Goal: Information Seeking & Learning: Learn about a topic

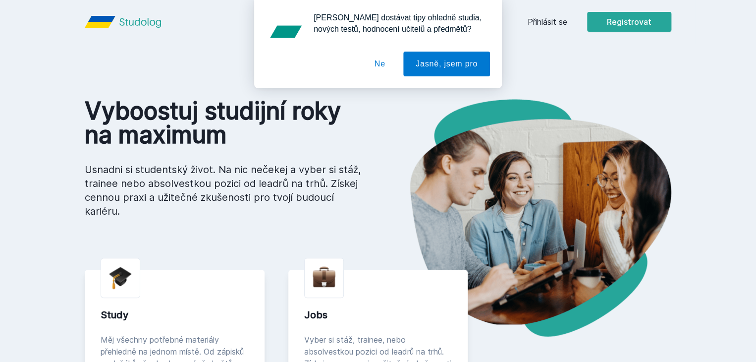
click at [383, 68] on button "Ne" at bounding box center [380, 64] width 36 height 25
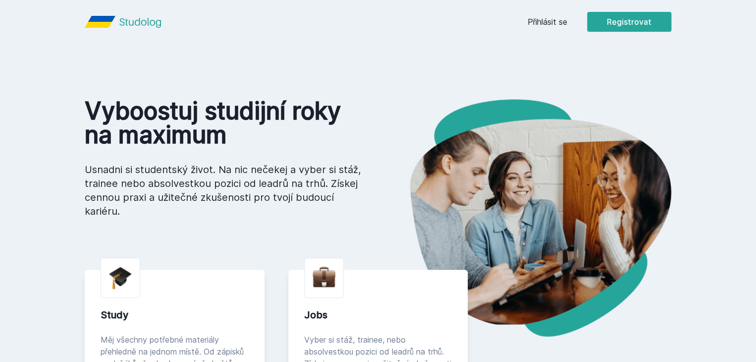
click at [567, 19] on link "Přihlásit se" at bounding box center [548, 22] width 40 height 12
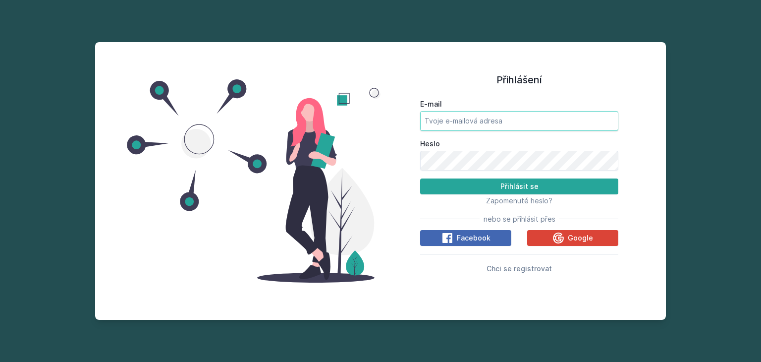
click at [486, 124] on input "E-mail" at bounding box center [519, 121] width 198 height 20
click at [443, 79] on h1 "Přihlášení" at bounding box center [519, 79] width 198 height 15
click at [483, 124] on input "E-mail" at bounding box center [519, 121] width 198 height 20
type input "[EMAIL_ADDRESS][DOMAIN_NAME]"
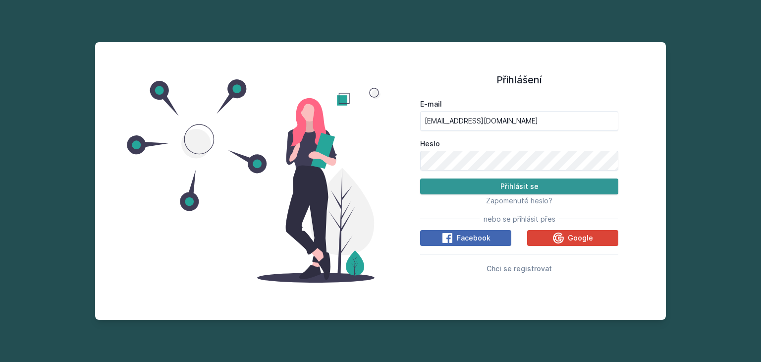
click at [529, 186] on button "Přihlásit se" at bounding box center [519, 186] width 198 height 16
click at [512, 187] on button "Přihlásit se" at bounding box center [519, 186] width 198 height 16
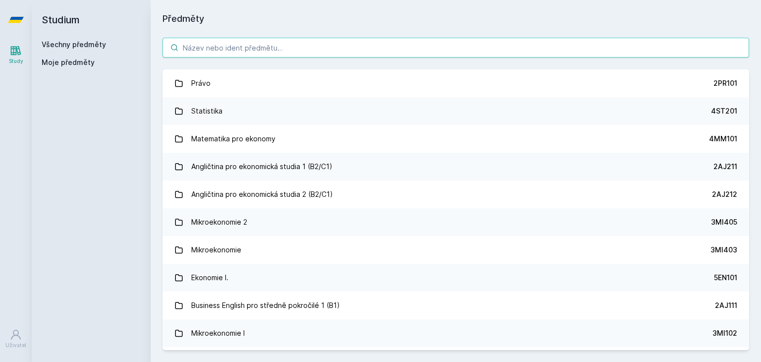
click at [324, 54] on input "search" at bounding box center [456, 48] width 587 height 20
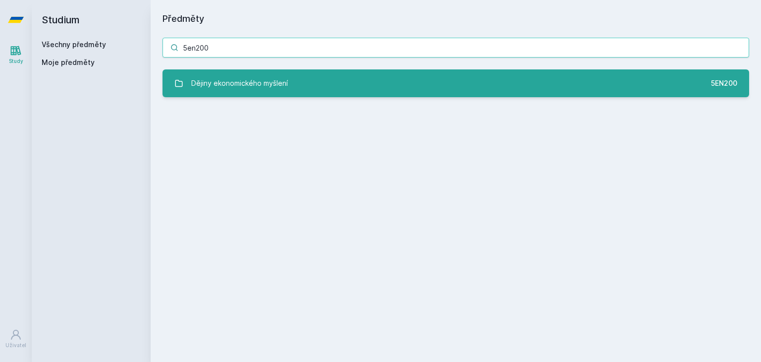
type input "5en200"
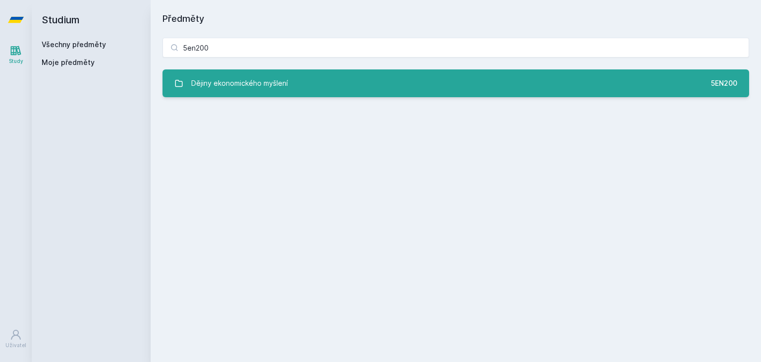
click at [251, 86] on div "Dějiny ekonomického myšlení" at bounding box center [239, 83] width 97 height 20
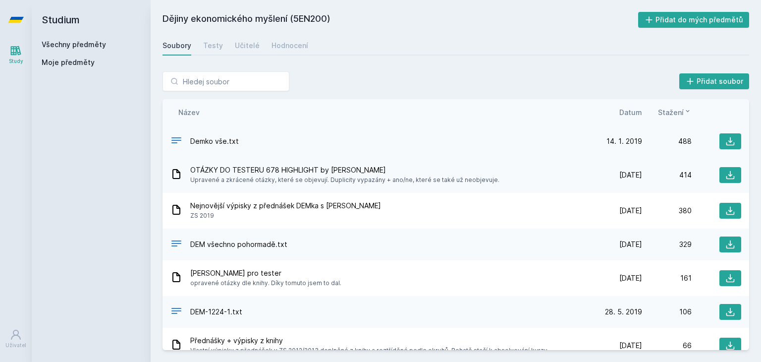
click at [221, 139] on span "Demko vše.txt" at bounding box center [214, 141] width 49 height 10
click at [677, 139] on div "488" at bounding box center [667, 141] width 50 height 10
click at [720, 141] on button at bounding box center [731, 141] width 22 height 16
click at [247, 89] on input "search" at bounding box center [226, 81] width 127 height 20
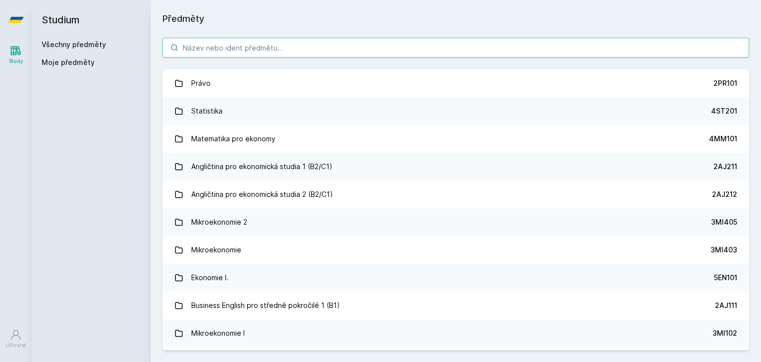
click at [223, 52] on input "search" at bounding box center [456, 48] width 587 height 20
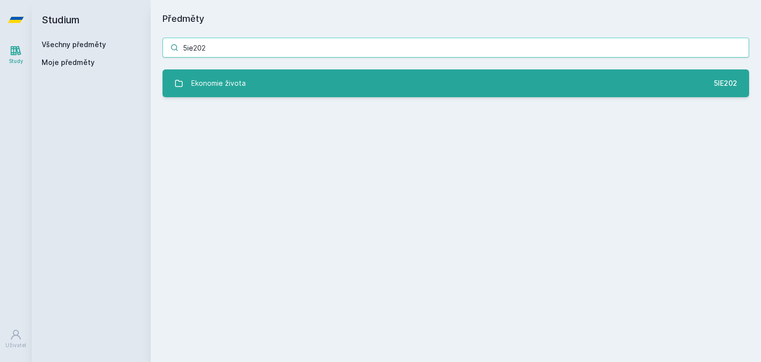
type input "5ie202"
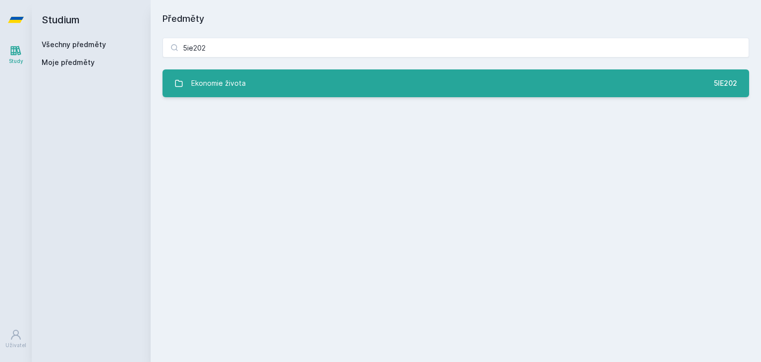
click at [223, 88] on div "Ekonomie života" at bounding box center [218, 83] width 55 height 20
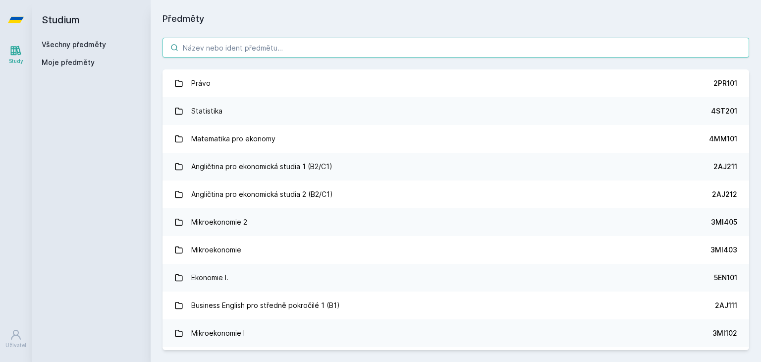
click at [283, 48] on input "search" at bounding box center [456, 48] width 587 height 20
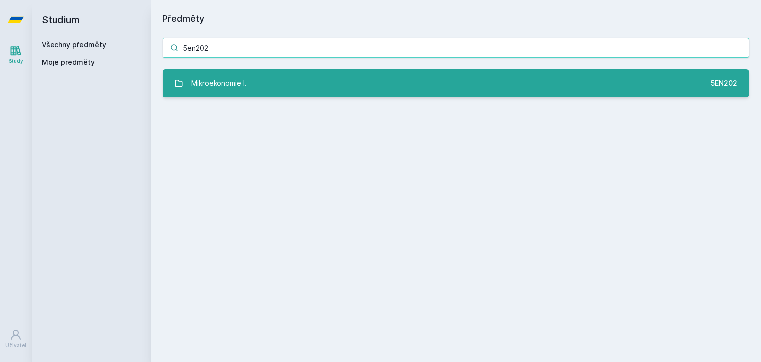
type input "5en202"
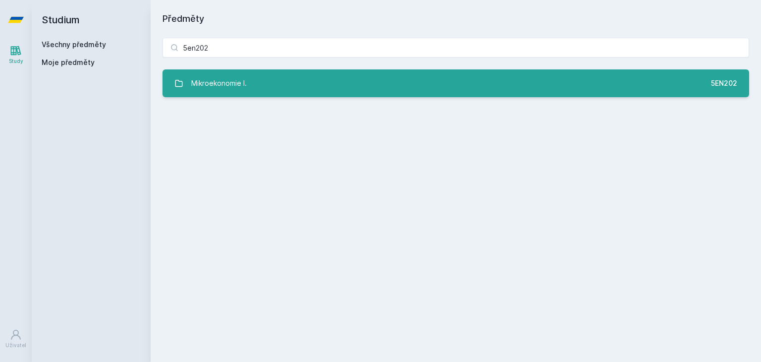
click at [254, 84] on link "Mikroekonomie I. 5EN202" at bounding box center [456, 83] width 587 height 28
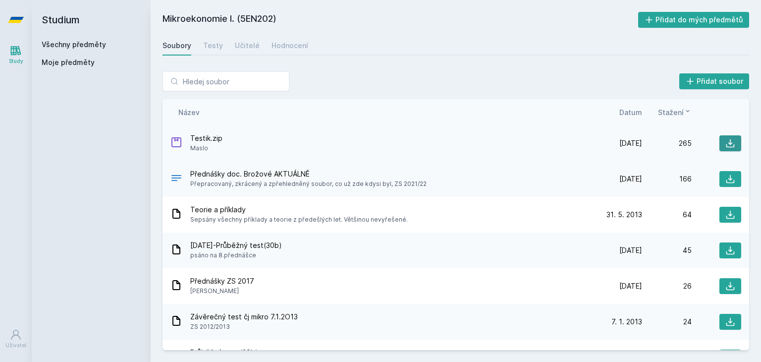
click at [727, 143] on icon at bounding box center [730, 143] width 10 height 10
click at [237, 83] on input "search" at bounding box center [226, 81] width 127 height 20
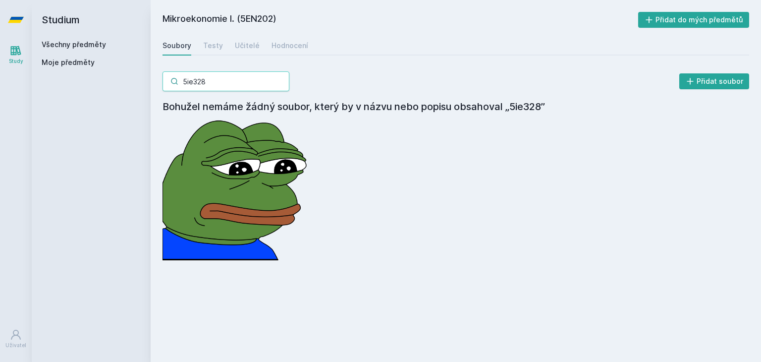
click at [193, 78] on input "5ie328" at bounding box center [226, 81] width 127 height 20
click at [224, 80] on input "5hp328" at bounding box center [226, 81] width 127 height 20
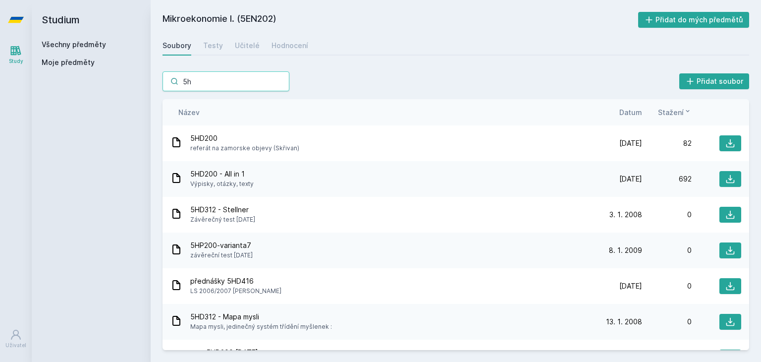
type input "5"
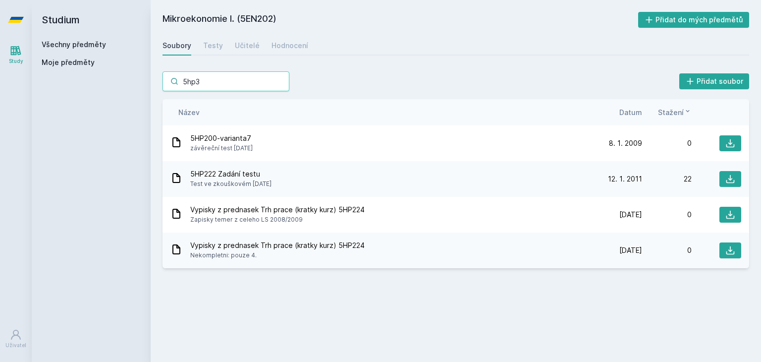
type input "5hp32"
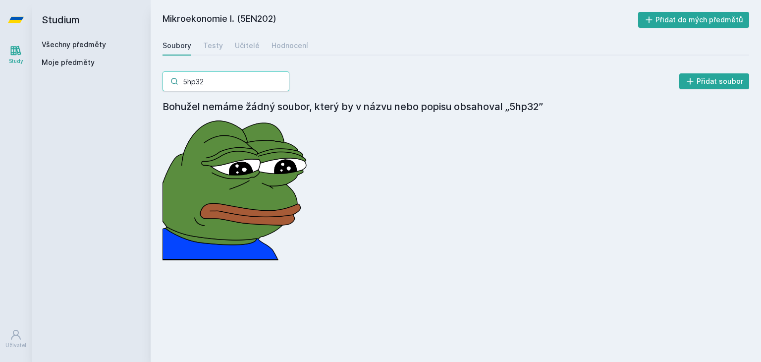
click at [281, 85] on input "5hp32" at bounding box center [226, 81] width 127 height 20
click at [279, 78] on input "5hp32" at bounding box center [226, 81] width 127 height 20
click at [279, 79] on input "5hp32" at bounding box center [226, 81] width 127 height 20
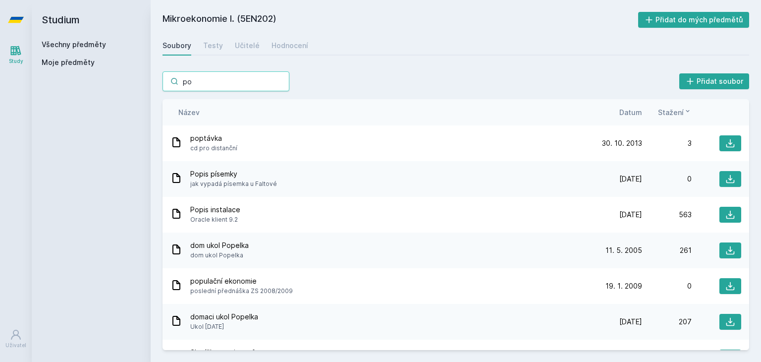
type input "p"
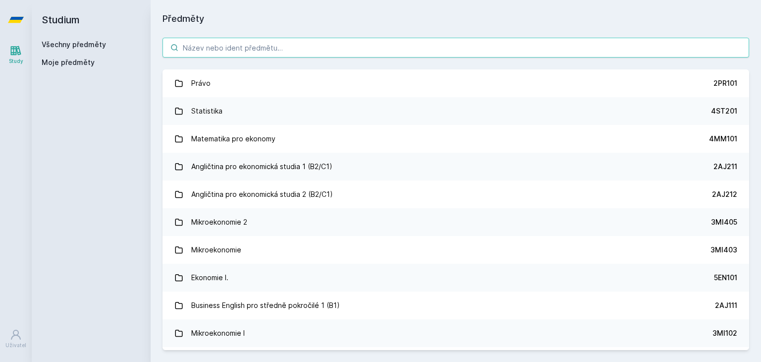
click at [208, 48] on input "search" at bounding box center [456, 48] width 587 height 20
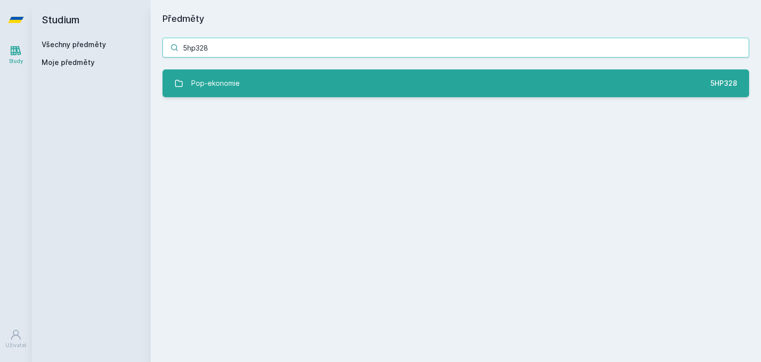
type input "5hp328"
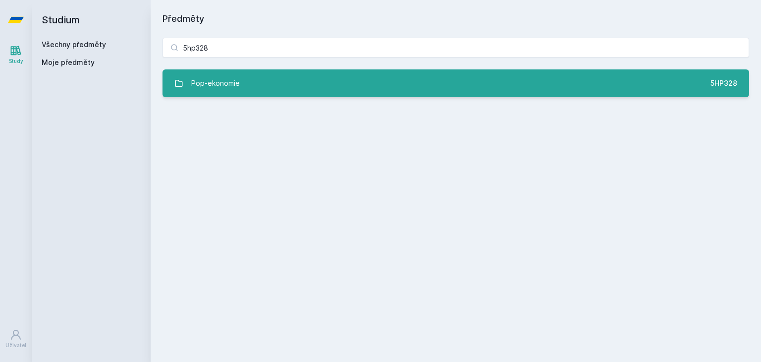
click at [205, 79] on div "Pop-ekonomie" at bounding box center [215, 83] width 49 height 20
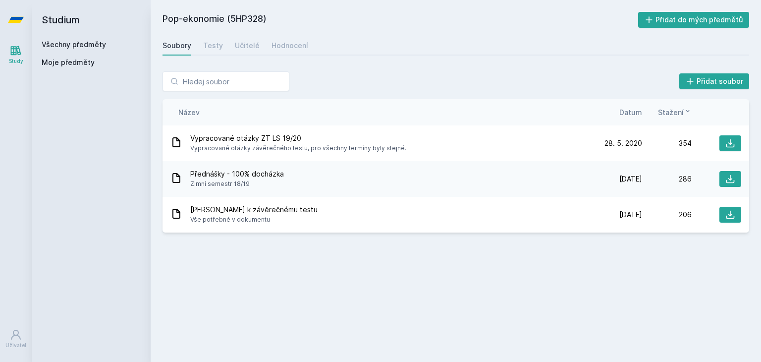
click at [432, 29] on div "Pop-ekonomie (5HP328) Přidat do mých předmětů [GEOGRAPHIC_DATA] Testy Učitelé H…" at bounding box center [456, 181] width 587 height 338
click at [726, 140] on icon at bounding box center [730, 143] width 10 height 10
drag, startPoint x: 301, startPoint y: 146, endPoint x: 265, endPoint y: 134, distance: 38.2
click at [265, 134] on span "Vypracované otázky ZT LS 19/20" at bounding box center [298, 138] width 216 height 10
click at [736, 211] on button at bounding box center [731, 215] width 22 height 16
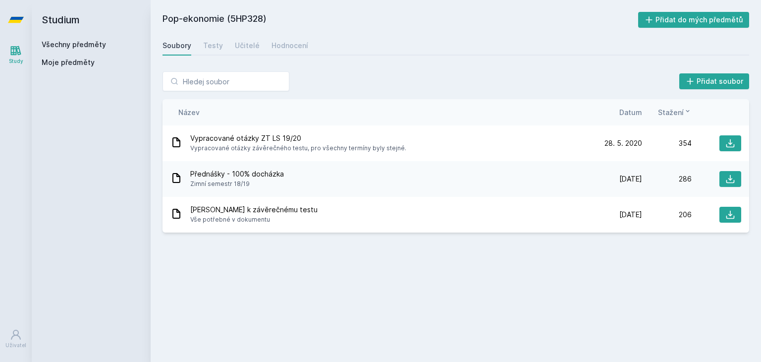
click at [635, 282] on div "Pop-ekonomie (5HP328) Přidat do mých předmětů [GEOGRAPHIC_DATA] Testy Učitelé H…" at bounding box center [456, 181] width 587 height 338
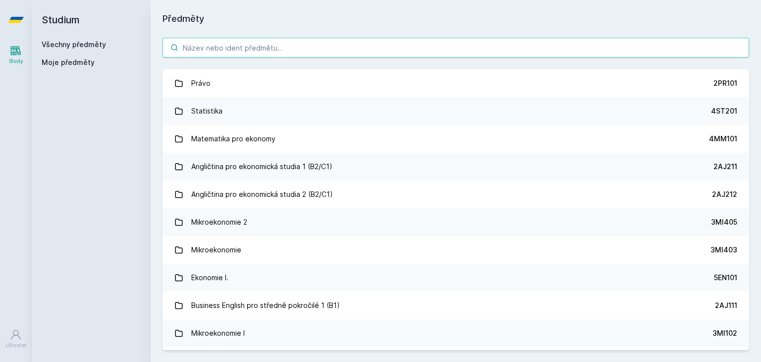
click at [224, 50] on input "search" at bounding box center [456, 48] width 587 height 20
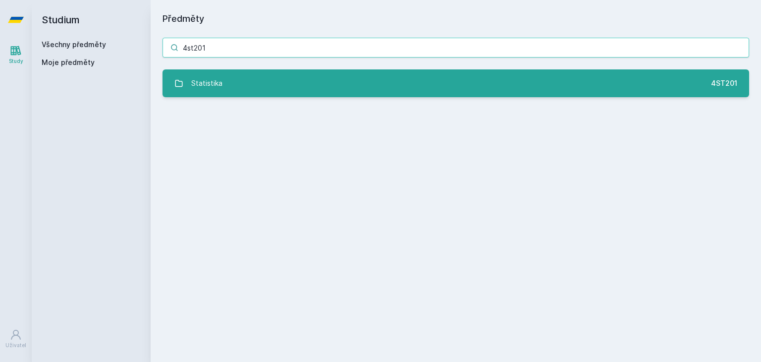
type input "4st201"
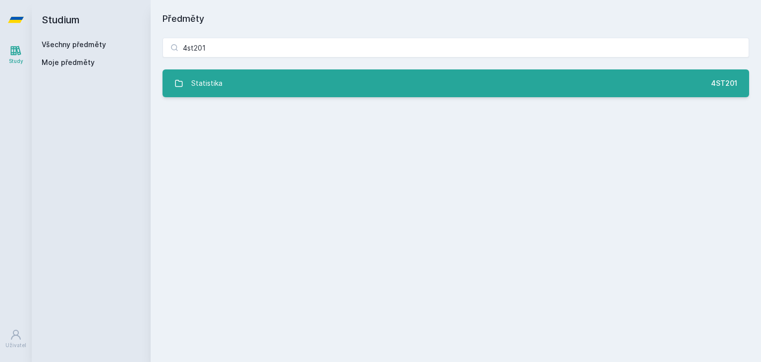
click at [268, 93] on link "Statistika 4ST201" at bounding box center [456, 83] width 587 height 28
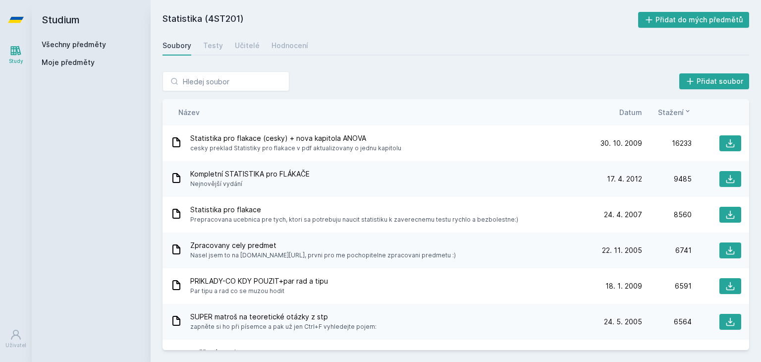
click at [630, 120] on div "Název Datum Stažení" at bounding box center [456, 112] width 587 height 26
click at [629, 112] on span "Datum" at bounding box center [630, 112] width 23 height 10
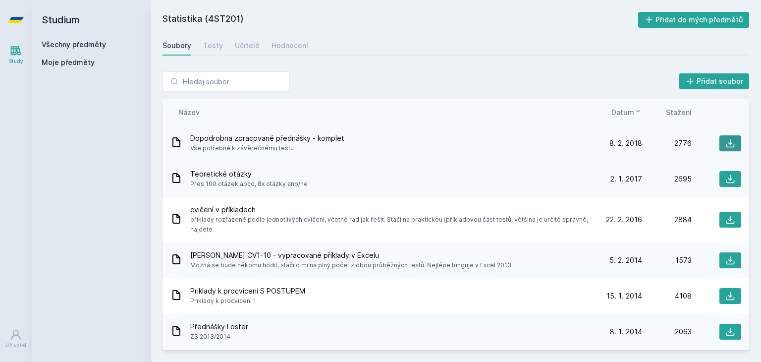
click at [720, 145] on button at bounding box center [731, 143] width 22 height 16
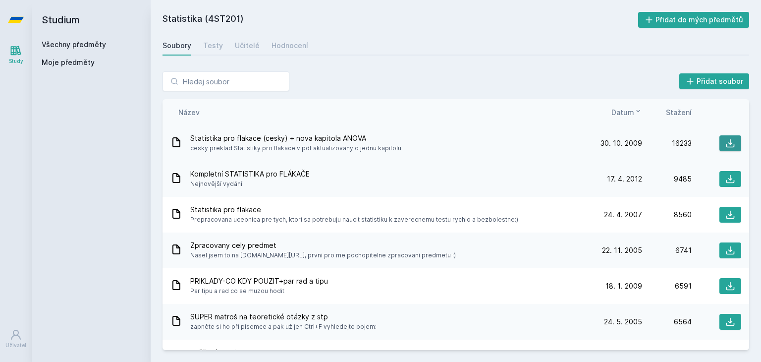
click at [725, 140] on icon at bounding box center [730, 143] width 10 height 10
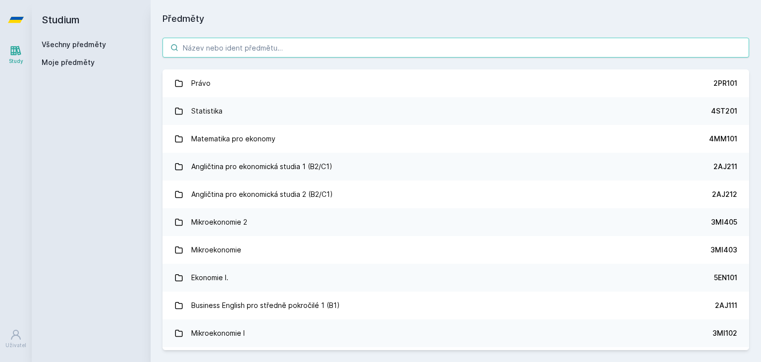
click at [208, 57] on input "search" at bounding box center [456, 48] width 587 height 20
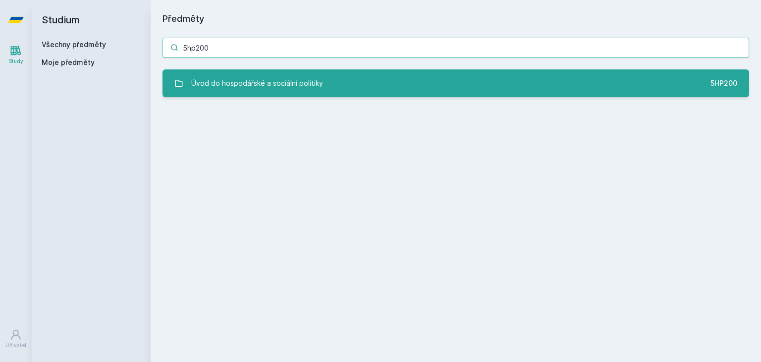
type input "5hp200"
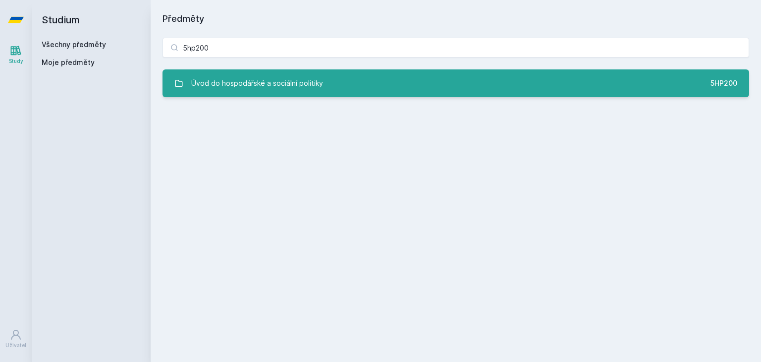
click at [237, 79] on div "Úvod do hospodářské a sociální politiky" at bounding box center [257, 83] width 132 height 20
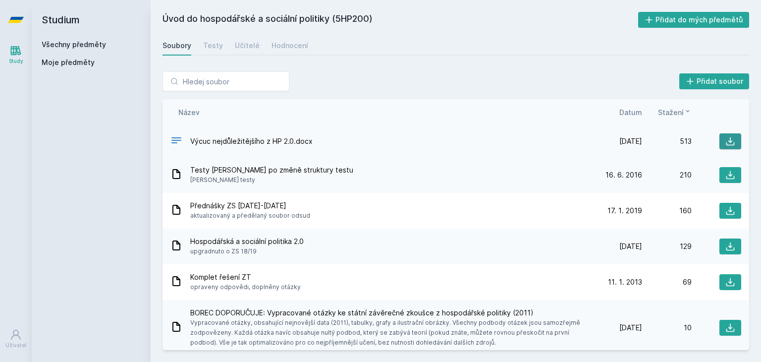
click at [725, 138] on icon at bounding box center [730, 141] width 10 height 10
